Goal: Transaction & Acquisition: Obtain resource

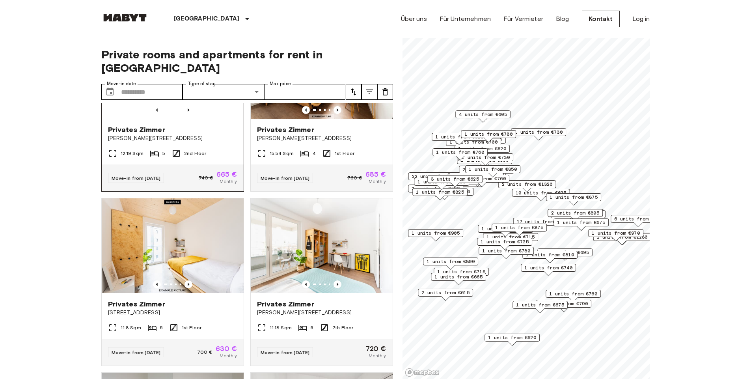
scroll to position [2272, 0]
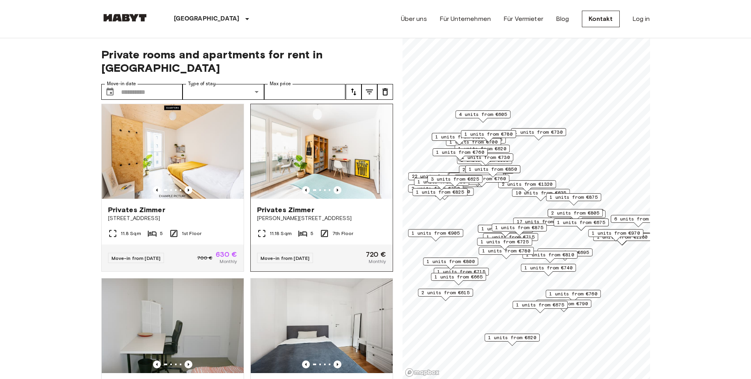
click at [277, 222] on span "Klara-Franke-Straße 20" at bounding box center [321, 219] width 129 height 8
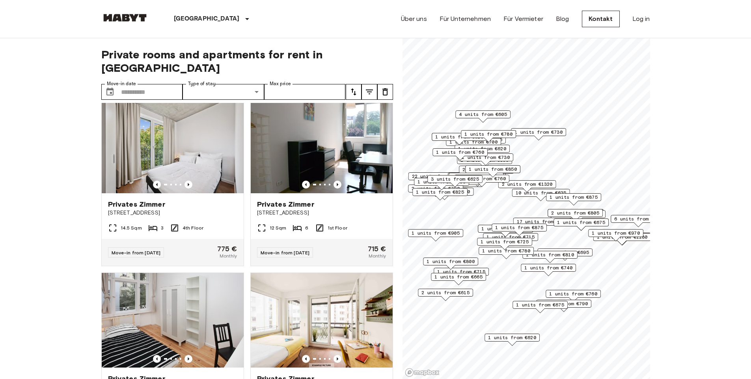
scroll to position [0, 0]
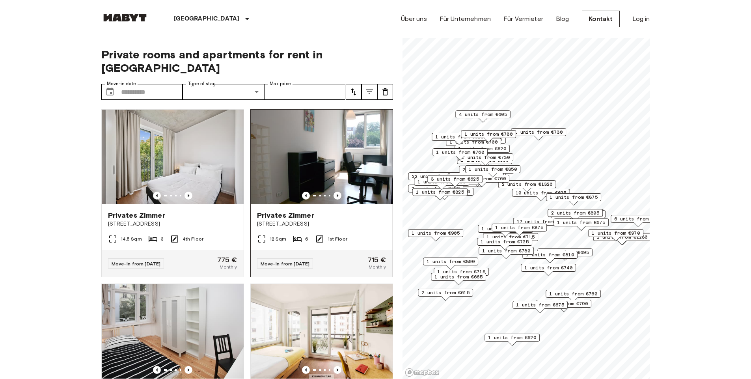
click at [291, 211] on span "Privates Zimmer" at bounding box center [285, 215] width 57 height 9
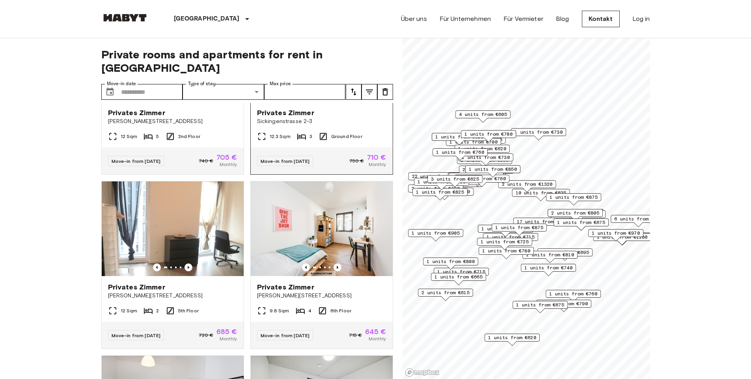
scroll to position [1183, 0]
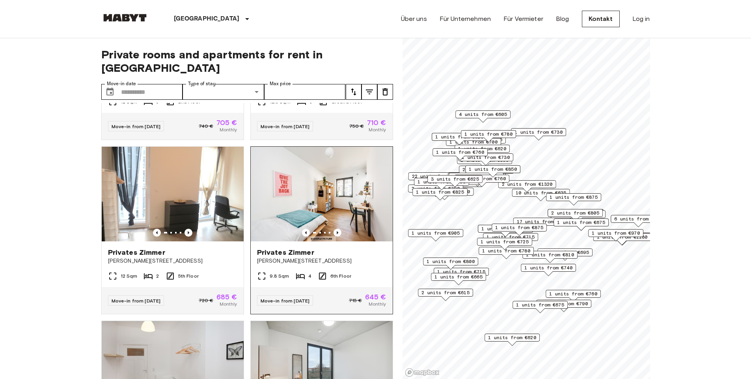
click at [280, 209] on img at bounding box center [322, 194] width 142 height 95
click at [69, 17] on header "Berlin Europa Amsterdam Berlin Brüssel Köln Dusseldorf Frankfurt Graz Hamburg L…" at bounding box center [375, 19] width 751 height 38
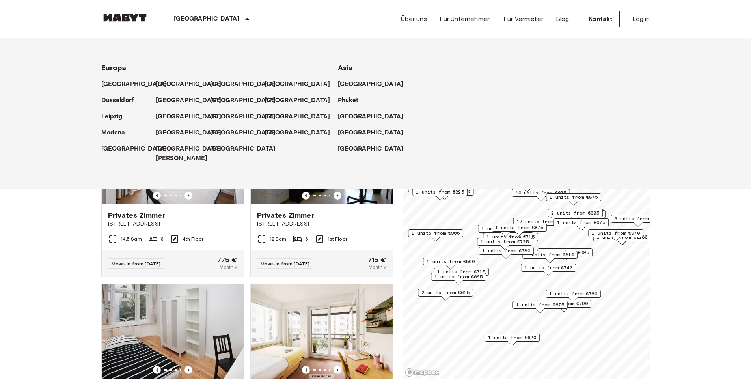
click at [245, 19] on icon at bounding box center [247, 19] width 4 height 2
click at [393, 193] on div "Privates Zimmer Stromstraße 48 14.5 Sqm 3 4th Floor Move-in from 21 Sep 25 775 …" at bounding box center [244, 241] width 298 height 276
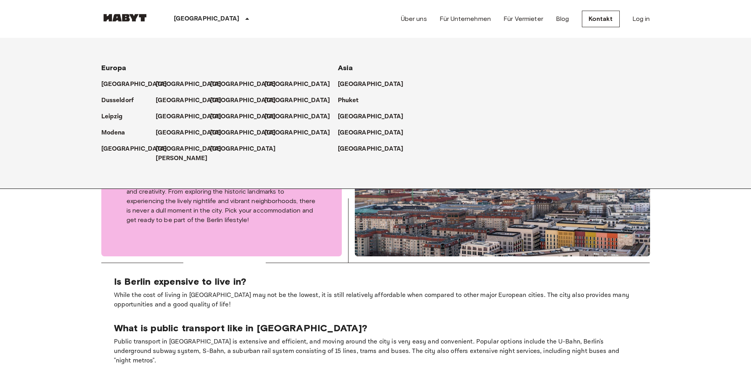
scroll to position [553, 0]
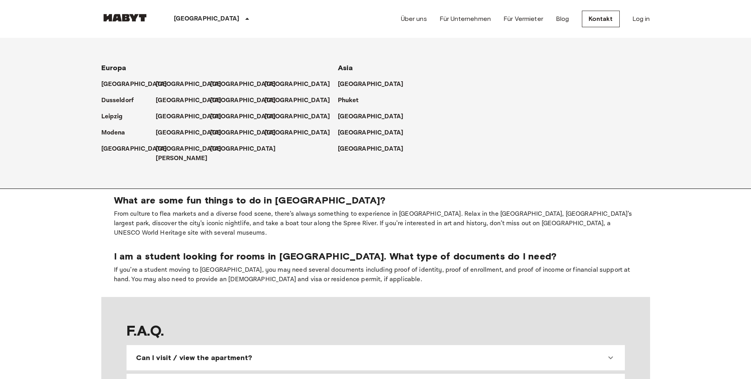
click at [750, 229] on body "Berlin Europa Amsterdam Berlin Brüssel Köln Dusseldorf Frankfurt Graz Hamburg L…" at bounding box center [375, 282] width 751 height 1671
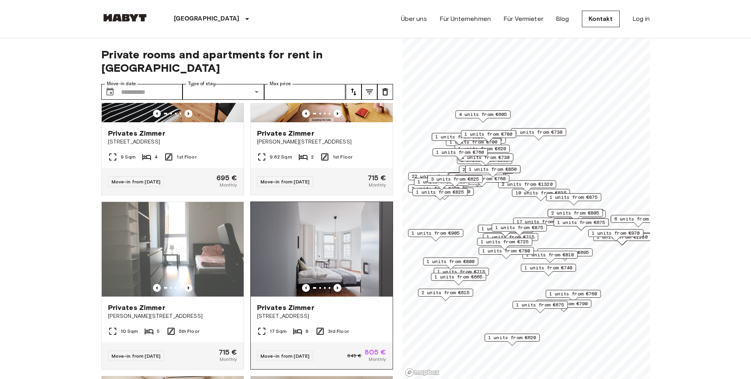
scroll to position [284, 0]
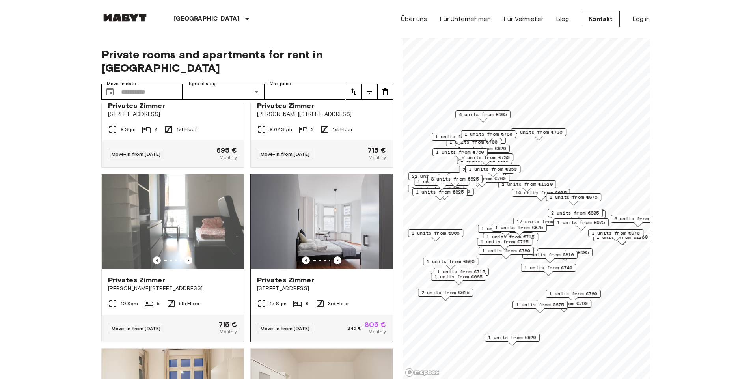
drag, startPoint x: 300, startPoint y: 238, endPoint x: 286, endPoint y: 236, distance: 13.6
click at [291, 238] on img at bounding box center [322, 221] width 142 height 95
click at [281, 236] on img at bounding box center [319, 221] width 142 height 95
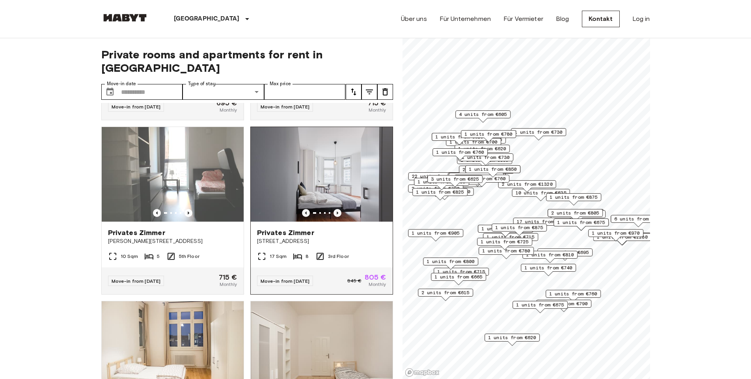
scroll to position [237, 0]
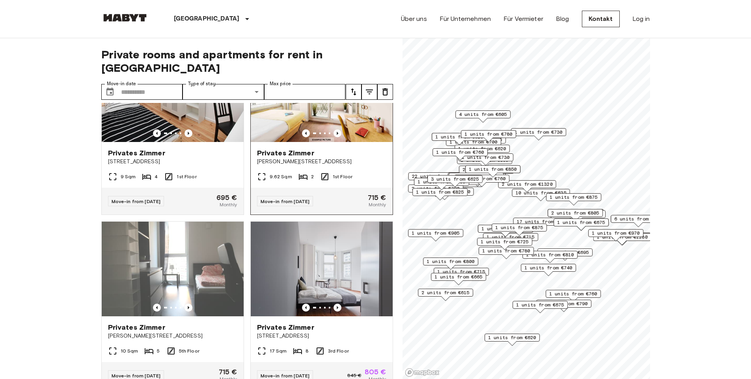
click at [303, 148] on span "Privates Zimmer" at bounding box center [285, 152] width 57 height 9
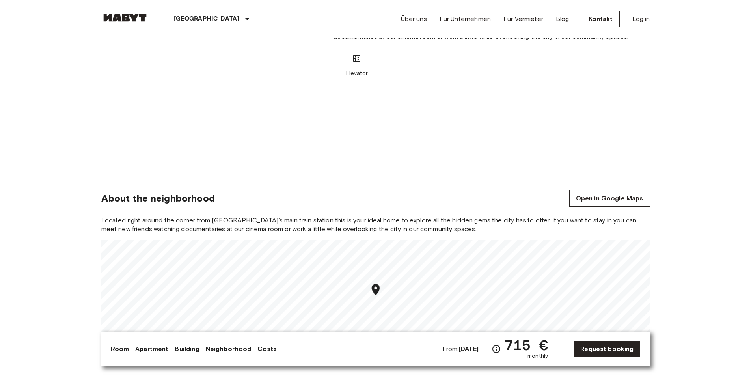
scroll to position [663, 0]
